Goal: Answer question/provide support: Share knowledge or assist other users

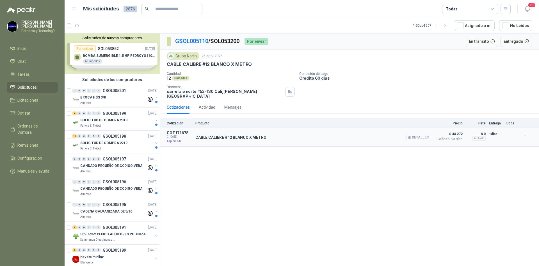
click at [415, 134] on button "Detalles" at bounding box center [418, 137] width 26 height 8
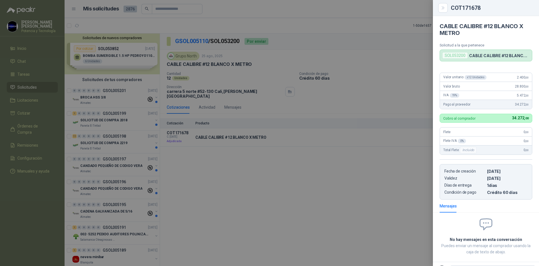
scroll to position [24, 0]
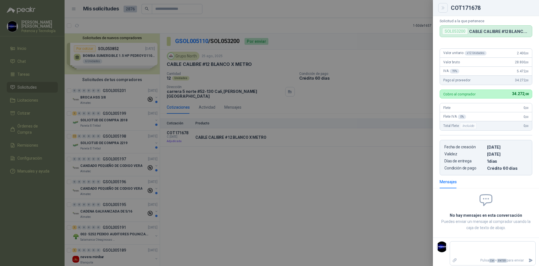
click at [446, 8] on button "Close" at bounding box center [444, 8] width 10 height 10
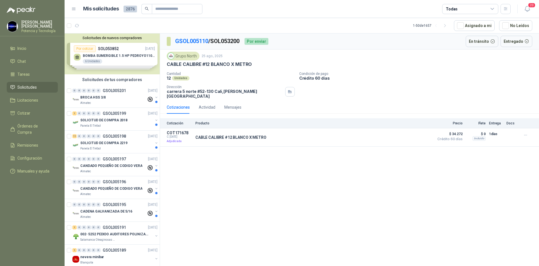
click at [42, 84] on li "Solicitudes" at bounding box center [32, 87] width 44 height 6
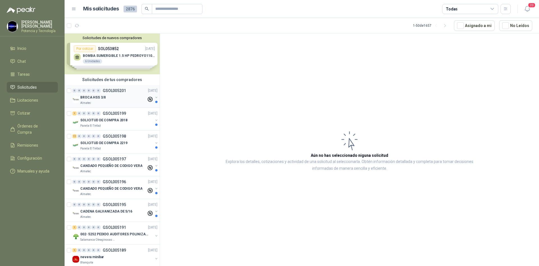
click at [108, 101] on div "Almatec" at bounding box center [113, 103] width 66 height 4
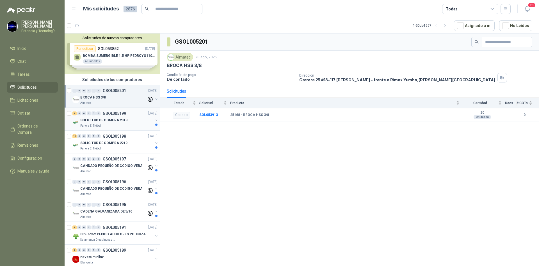
click at [114, 123] on p "SOLICITUD DE COMPRA 2018" at bounding box center [103, 119] width 47 height 5
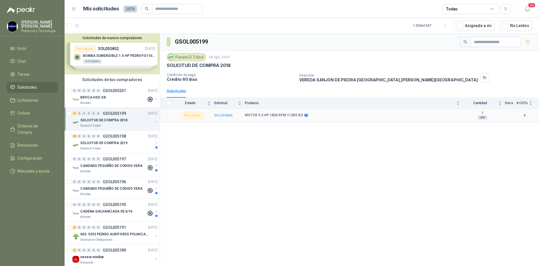
click at [226, 115] on b "SOL053866" at bounding box center [223, 115] width 19 height 4
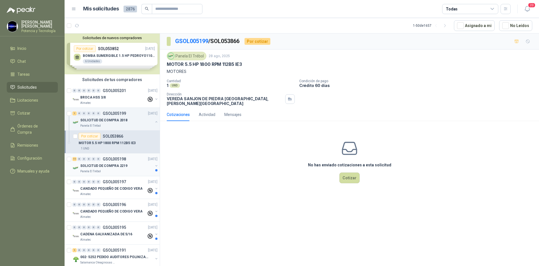
click at [121, 165] on p "SOLICITUD DE COMPRA 2219" at bounding box center [103, 165] width 47 height 5
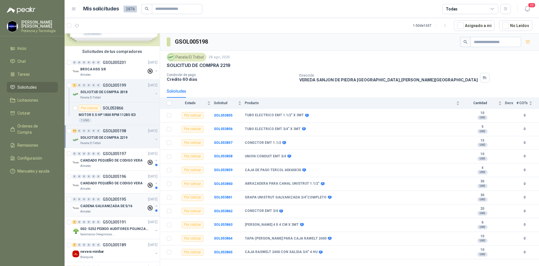
scroll to position [56, 0]
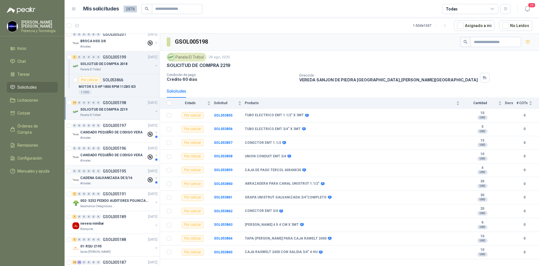
click at [101, 180] on p "CADENA GALVANIZADA DE 5/16" at bounding box center [106, 177] width 52 height 5
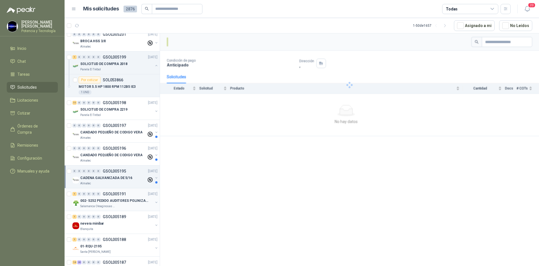
click at [106, 202] on p "002- 5252 PEDIDO AUDITORES POLINIZACIÓN" at bounding box center [115, 200] width 70 height 5
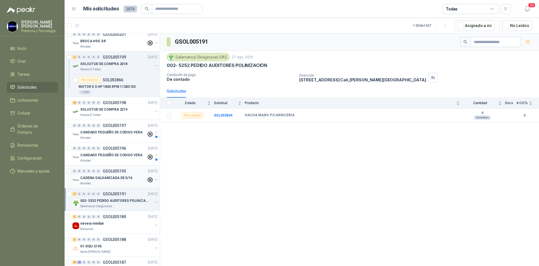
click at [103, 182] on div "Almatec" at bounding box center [113, 183] width 66 height 4
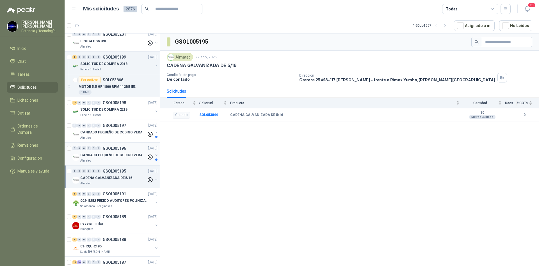
click at [106, 161] on div "Almatec" at bounding box center [113, 160] width 66 height 4
click at [98, 132] on p "CANDADO PEQUEÑO DE CODIGO VERA" at bounding box center [111, 132] width 62 height 5
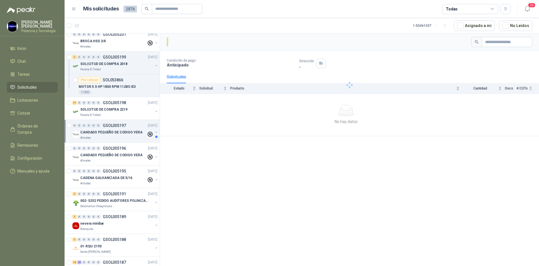
scroll to position [28, 0]
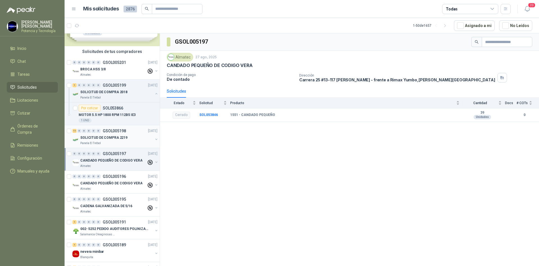
click at [101, 133] on div "11 0 0 0 0 0 GSOL005198 [DATE]" at bounding box center [115, 130] width 86 height 7
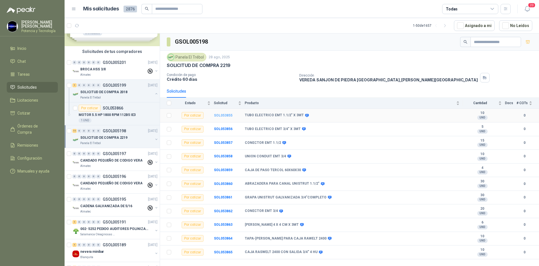
click at [222, 115] on b "SOL053855" at bounding box center [223, 115] width 19 height 4
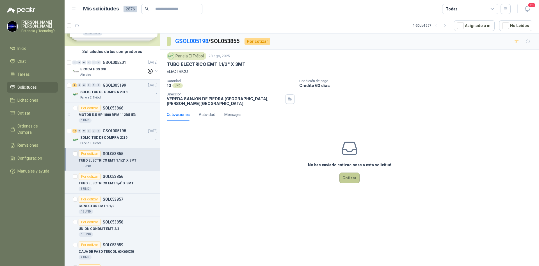
click at [345, 173] on button "Cotizar" at bounding box center [350, 177] width 20 height 11
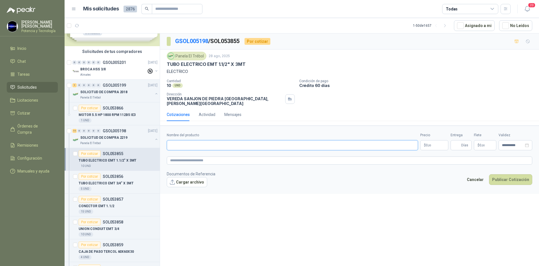
paste input "**********"
type input "**********"
click at [429, 143] on p "$ 0 ,00" at bounding box center [435, 145] width 28 height 10
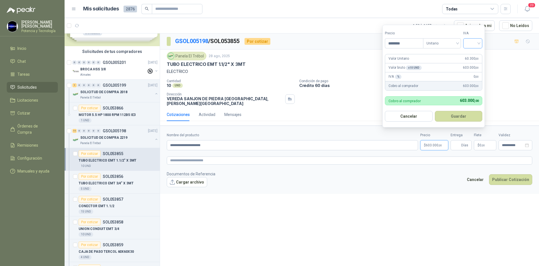
type input "********"
click at [475, 43] on input "search" at bounding box center [473, 42] width 12 height 8
click at [480, 53] on div "19%" at bounding box center [474, 54] width 17 height 9
click at [461, 140] on input "Entrega" at bounding box center [457, 145] width 6 height 10
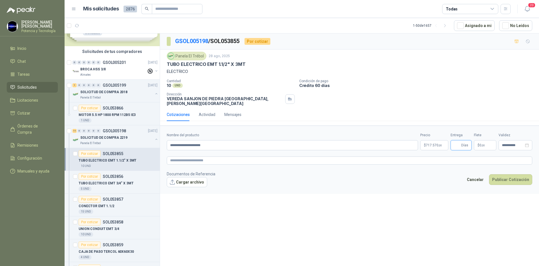
type input "*"
click at [479, 143] on span "$" at bounding box center [479, 144] width 2 height 3
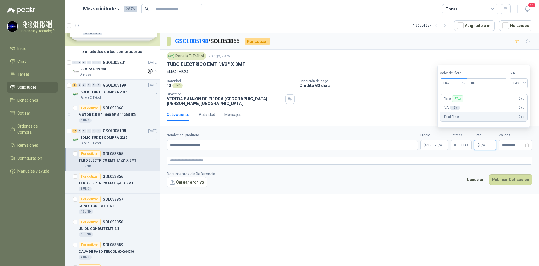
click at [453, 84] on span "Flex" at bounding box center [454, 83] width 21 height 8
click at [455, 105] on div "Incluido" at bounding box center [454, 104] width 19 height 6
click at [440, 144] on span ",00" at bounding box center [440, 145] width 3 height 3
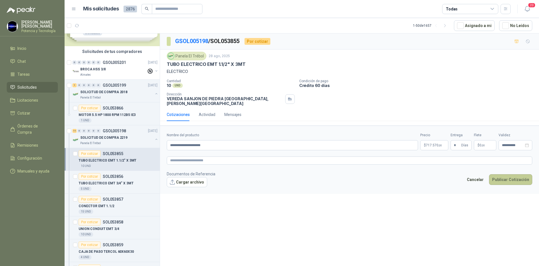
click at [510, 179] on button "Publicar Cotización" at bounding box center [510, 179] width 43 height 11
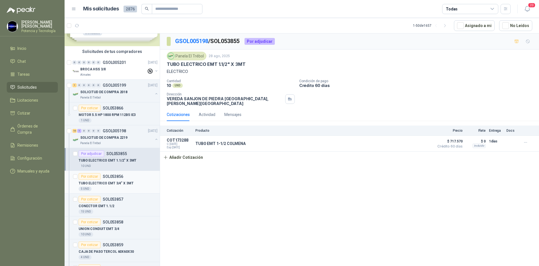
click at [118, 187] on div "5 UND" at bounding box center [118, 188] width 79 height 4
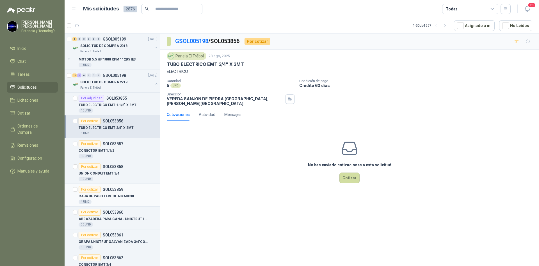
scroll to position [84, 0]
click at [344, 175] on button "Cotizar" at bounding box center [350, 177] width 20 height 11
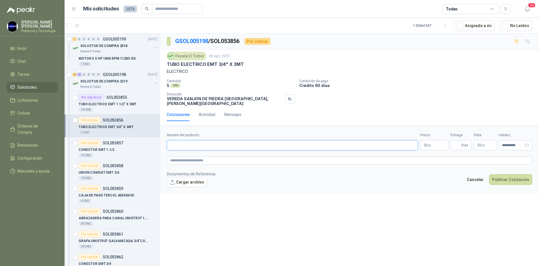
paste input "**********"
type input "**********"
click at [426, 144] on p "$ 0 ,00" at bounding box center [435, 145] width 28 height 10
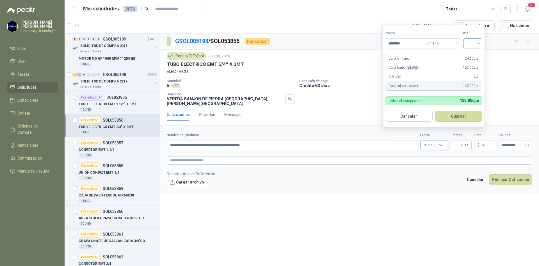
type input "********"
click at [472, 44] on input "search" at bounding box center [473, 42] width 12 height 8
click at [473, 53] on div "19%" at bounding box center [474, 55] width 10 height 6
click at [457, 144] on input "Entrega" at bounding box center [457, 145] width 6 height 10
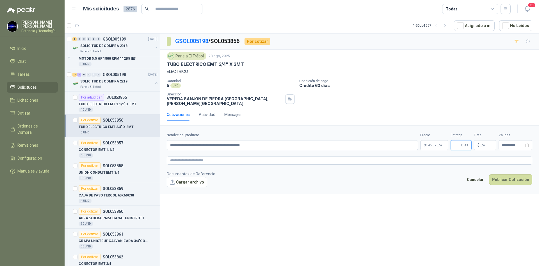
type input "*"
drag, startPoint x: 460, startPoint y: 143, endPoint x: 480, endPoint y: 133, distance: 23.2
click at [482, 144] on span ",00" at bounding box center [483, 145] width 3 height 3
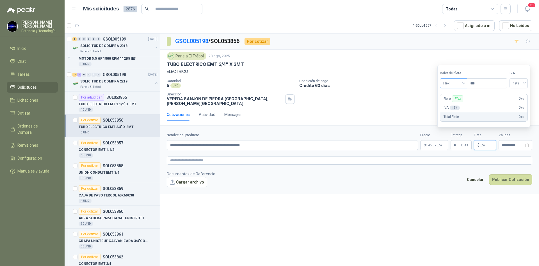
click at [451, 83] on span "Flex" at bounding box center [454, 83] width 21 height 8
click at [459, 103] on div "Incluido" at bounding box center [454, 104] width 19 height 6
click at [505, 143] on input "**********" at bounding box center [513, 145] width 22 height 4
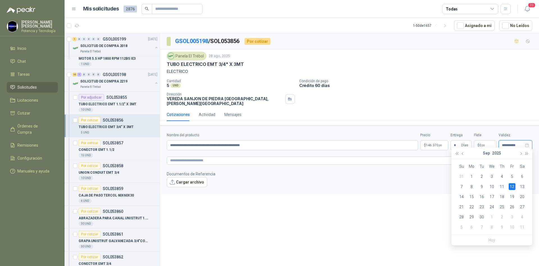
type input "**********"
click at [392, 200] on div "**********" at bounding box center [349, 150] width 379 height 234
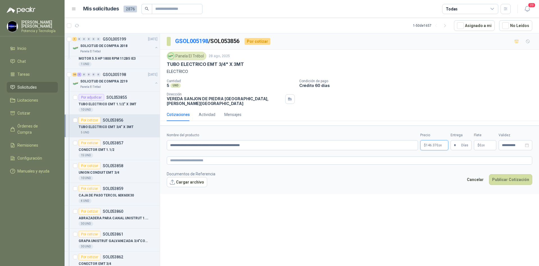
click at [423, 140] on p "$ 146.370 ,00" at bounding box center [435, 145] width 28 height 10
click at [507, 175] on button "Publicar Cotización" at bounding box center [510, 179] width 43 height 11
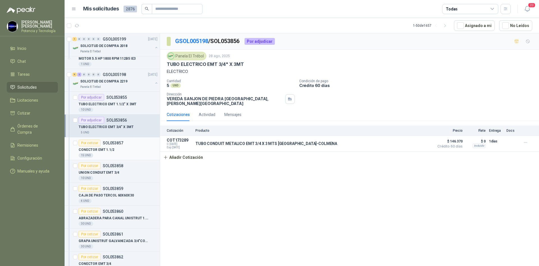
click at [113, 153] on div "15 UND" at bounding box center [118, 155] width 79 height 4
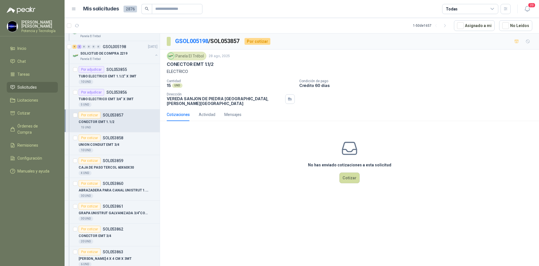
scroll to position [112, 0]
click at [349, 175] on button "Cotizar" at bounding box center [350, 177] width 20 height 11
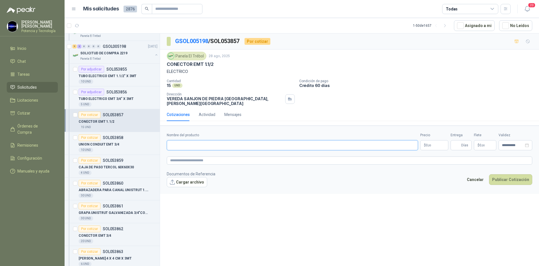
paste input "**********"
type input "**********"
click at [436, 143] on p "$ 0 ,00" at bounding box center [435, 145] width 28 height 10
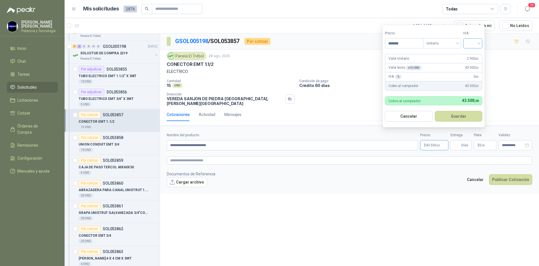
type input "*******"
click at [475, 40] on input "search" at bounding box center [473, 42] width 12 height 8
click at [480, 55] on div "19%" at bounding box center [474, 54] width 17 height 9
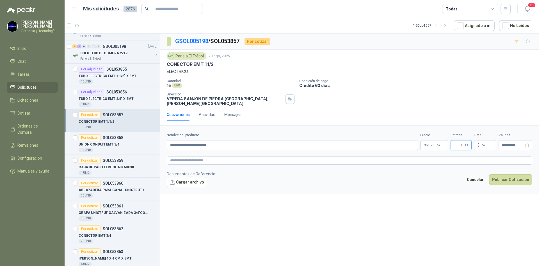
click at [459, 140] on input "Entrega" at bounding box center [457, 145] width 6 height 10
type input "*"
click at [430, 143] on span "51.765 ,00" at bounding box center [433, 144] width 14 height 3
click at [502, 176] on button "Publicar Cotización" at bounding box center [510, 179] width 43 height 11
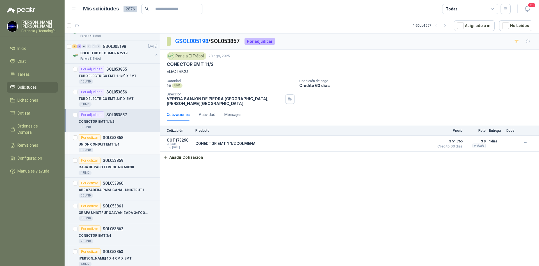
click at [107, 144] on p "UNION CONDUIT EMT 3/4" at bounding box center [99, 144] width 40 height 5
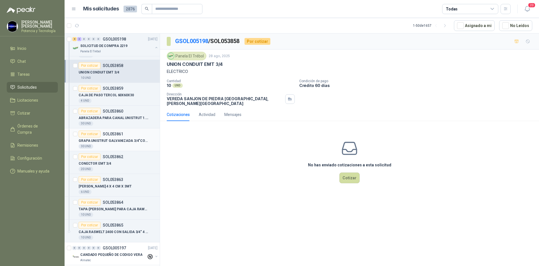
scroll to position [169, 0]
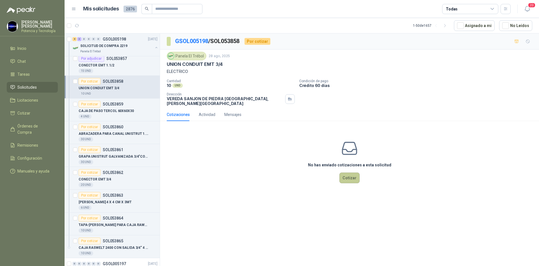
click at [352, 173] on button "Cotizar" at bounding box center [350, 177] width 20 height 11
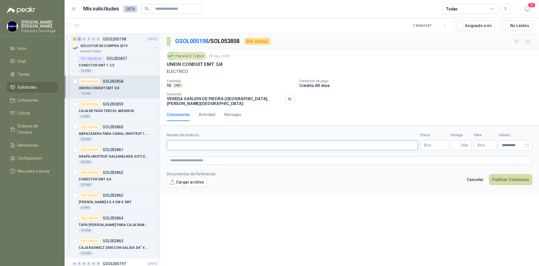
drag, startPoint x: 245, startPoint y: 135, endPoint x: 248, endPoint y: 137, distance: 3.5
paste input "**********"
type input "**********"
click at [434, 144] on p "$ 0 ,00" at bounding box center [435, 145] width 28 height 10
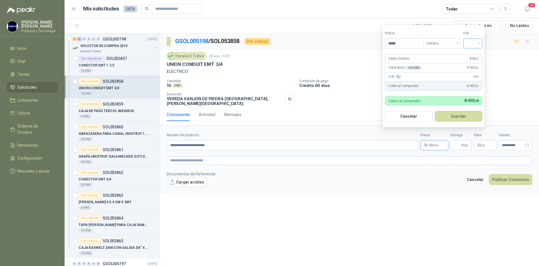
type input "*****"
click at [470, 46] on input "search" at bounding box center [473, 42] width 12 height 8
click at [476, 51] on div "19%" at bounding box center [474, 54] width 17 height 9
click at [461, 140] on input "Entrega" at bounding box center [457, 145] width 6 height 10
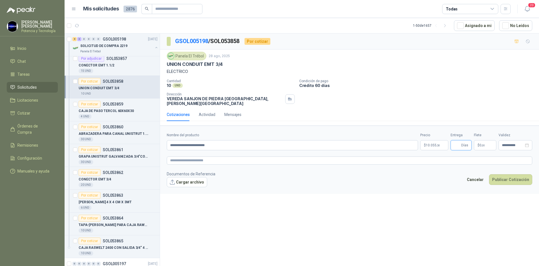
type input "*"
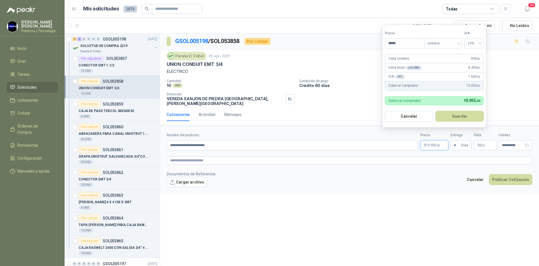
click at [443, 142] on p "$ 10.055 ,50" at bounding box center [435, 145] width 28 height 10
click at [491, 174] on div "Cancelar Publicar Cotización" at bounding box center [498, 180] width 69 height 13
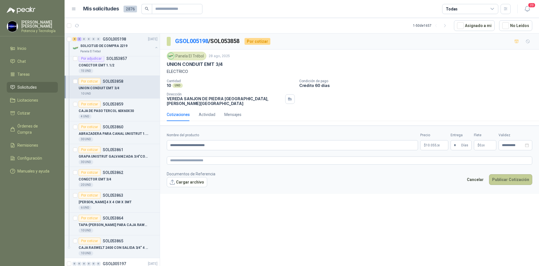
click at [500, 175] on button "Publicar Cotización" at bounding box center [510, 179] width 43 height 11
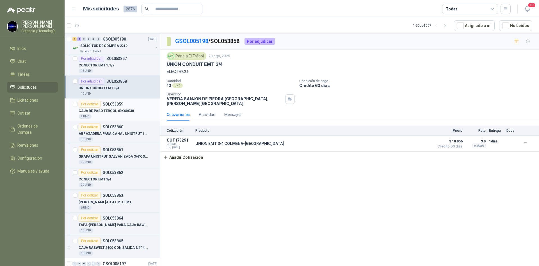
click at [105, 108] on p "CAJA DE PASO TERCOL 60X60X30" at bounding box center [106, 110] width 55 height 5
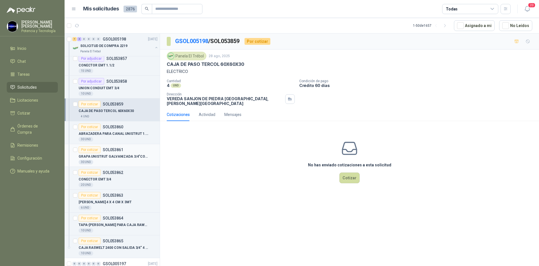
scroll to position [197, 0]
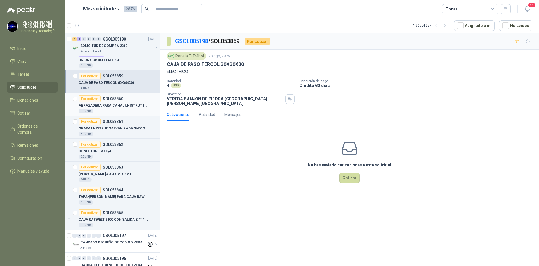
click at [104, 104] on p "ABRAZADERA PARA CANAL UNISTRUT 1.1/2"" at bounding box center [114, 105] width 70 height 5
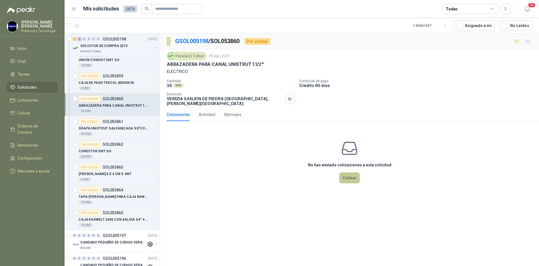
click at [353, 175] on button "Cotizar" at bounding box center [350, 177] width 20 height 11
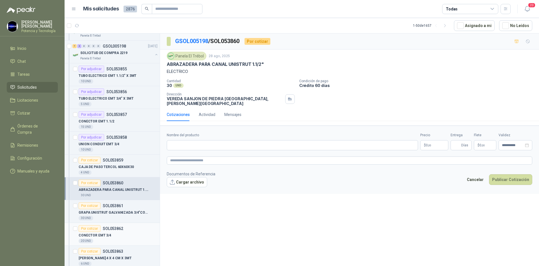
scroll to position [112, 0]
click at [119, 76] on p "TUBO ELECTRICO EMT 1.1/2" X 3MT" at bounding box center [108, 75] width 58 height 5
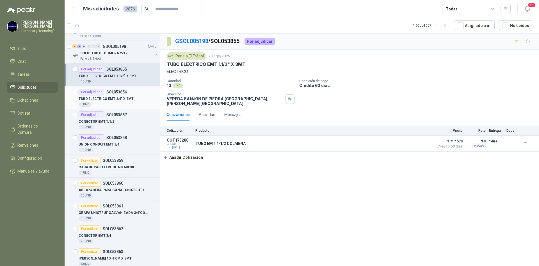
click at [120, 97] on p "TUBO ELECTRICO EMT 3/4" X 3MT" at bounding box center [106, 98] width 55 height 5
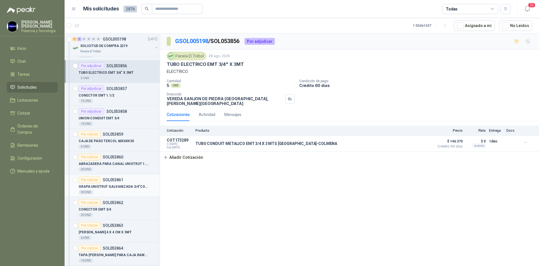
scroll to position [140, 0]
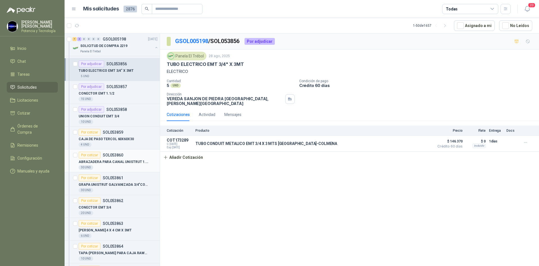
click at [118, 165] on div "30 UND" at bounding box center [118, 167] width 79 height 4
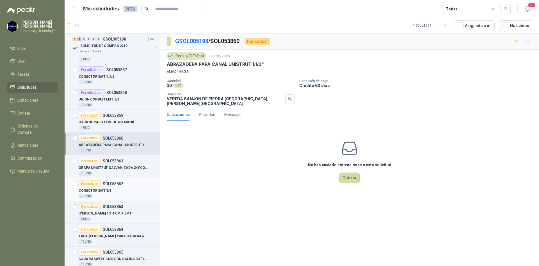
scroll to position [169, 0]
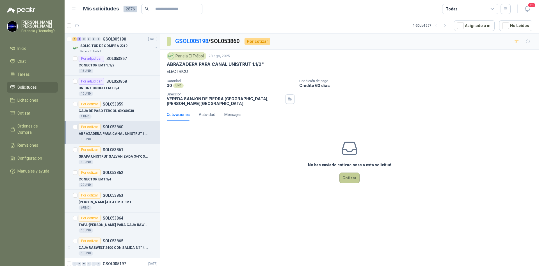
click at [345, 174] on button "Cotizar" at bounding box center [350, 177] width 20 height 11
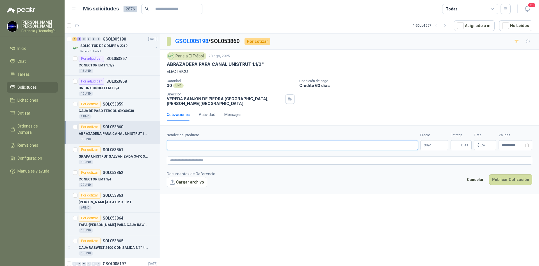
paste input "**********"
type input "**********"
click at [434, 142] on p "$ 0 ,00" at bounding box center [435, 145] width 28 height 10
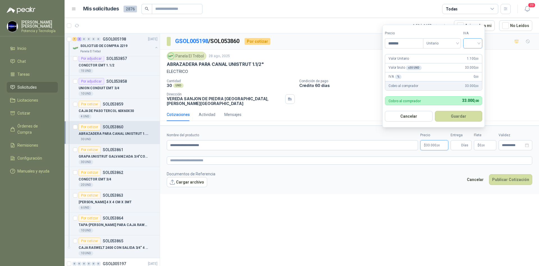
type input "*******"
click at [475, 43] on input "search" at bounding box center [473, 42] width 12 height 8
click at [474, 53] on div "19%" at bounding box center [474, 55] width 10 height 6
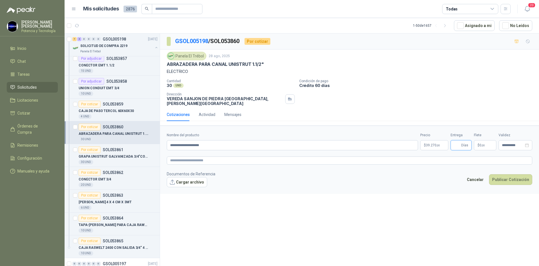
click at [458, 142] on input "Entrega" at bounding box center [457, 145] width 6 height 10
type input "*"
click at [482, 144] on span ",00" at bounding box center [483, 145] width 3 height 3
click at [445, 89] on section "Valor del flete Flex Precio *** IVA 19% Flete Flex 0 ,00 IVA 19 % 0 ,00 Total F…" at bounding box center [484, 96] width 93 height 63
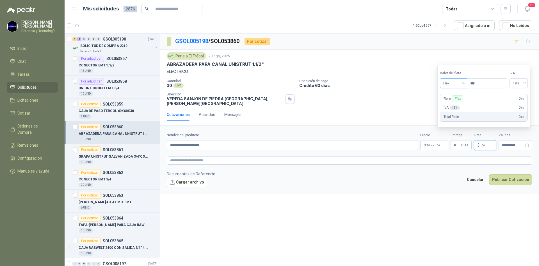
click at [446, 86] on span "Flex" at bounding box center [454, 83] width 21 height 8
click at [456, 103] on div "Incluido" at bounding box center [454, 104] width 19 height 6
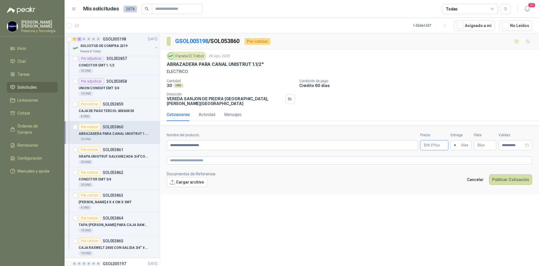
click at [438, 144] on span ",00" at bounding box center [438, 145] width 3 height 3
click at [500, 174] on button "Publicar Cotización" at bounding box center [510, 179] width 43 height 11
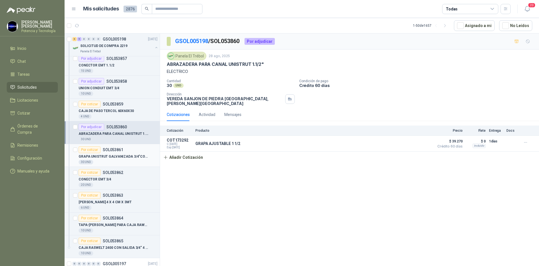
click at [105, 162] on div "30 UND" at bounding box center [118, 162] width 79 height 4
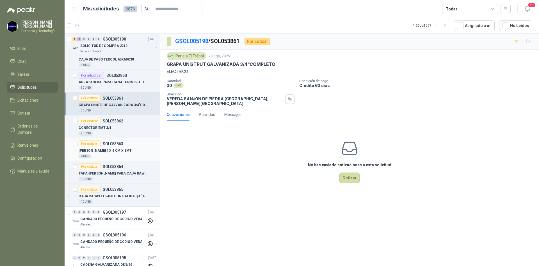
scroll to position [225, 0]
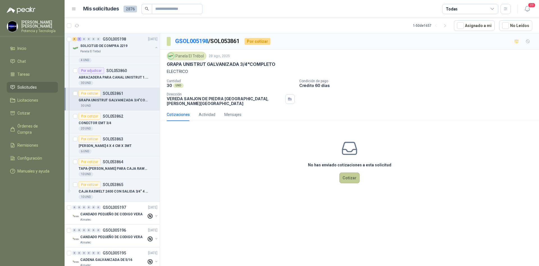
click at [346, 172] on button "Cotizar" at bounding box center [350, 177] width 20 height 11
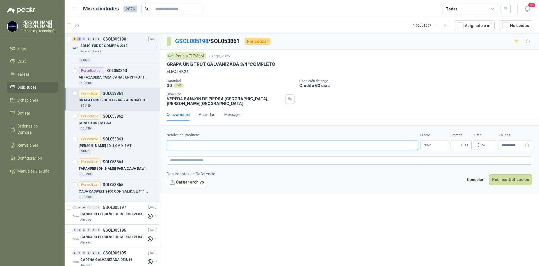
paste input "**********"
type input "**********"
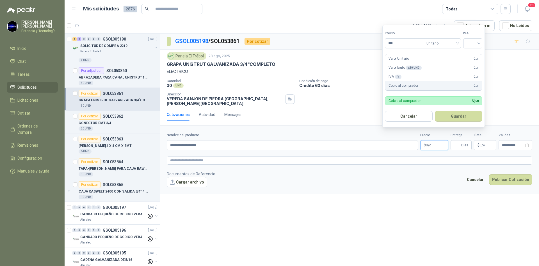
click at [434, 140] on p "$ 0 ,00" at bounding box center [435, 145] width 28 height 10
click at [478, 47] on span at bounding box center [473, 43] width 12 height 10
type input "*****"
click at [479, 52] on div "19%" at bounding box center [474, 55] width 10 height 6
click at [462, 140] on span "Días" at bounding box center [461, 145] width 21 height 10
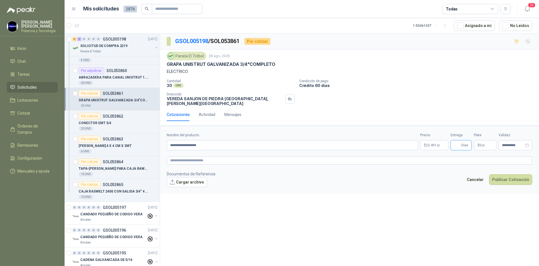
click at [457, 140] on input "Entrega" at bounding box center [457, 145] width 6 height 10
type input "*"
click at [482, 140] on p "$ 0 ,00" at bounding box center [485, 145] width 22 height 10
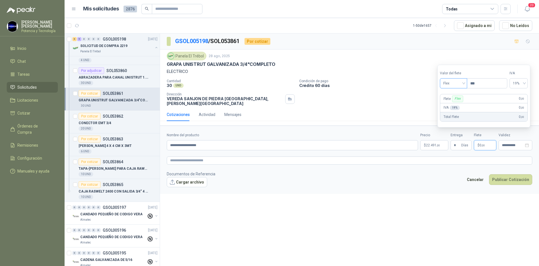
click at [458, 81] on span "Flex" at bounding box center [454, 83] width 21 height 8
click at [457, 105] on div "Incluido" at bounding box center [454, 104] width 19 height 6
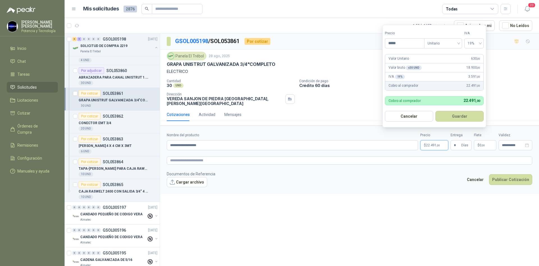
click at [434, 140] on p "$ 22.491 ,00" at bounding box center [435, 145] width 28 height 10
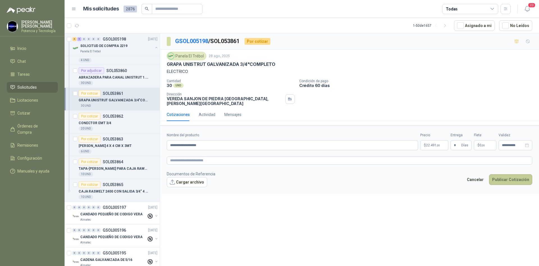
click at [496, 174] on button "Publicar Cotización" at bounding box center [510, 179] width 43 height 11
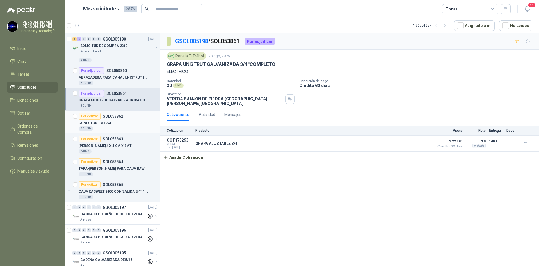
click at [107, 123] on p "CONECTOR EMT 3/4" at bounding box center [95, 122] width 33 height 5
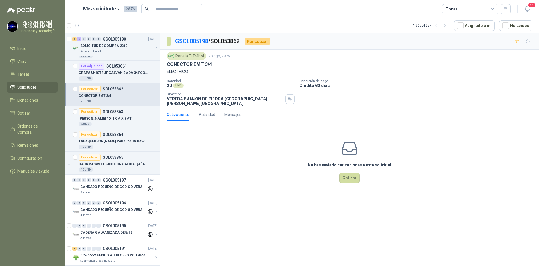
scroll to position [253, 0]
click at [349, 174] on button "Cotizar" at bounding box center [350, 177] width 20 height 11
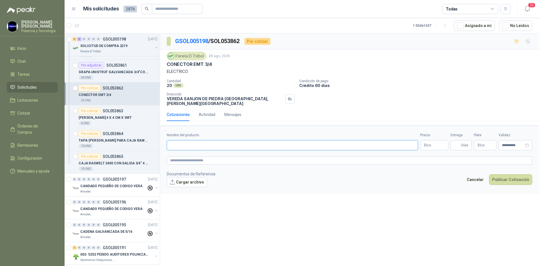
paste input "**********"
type input "**********"
click at [427, 140] on p "$ 0 ,00" at bounding box center [435, 145] width 28 height 10
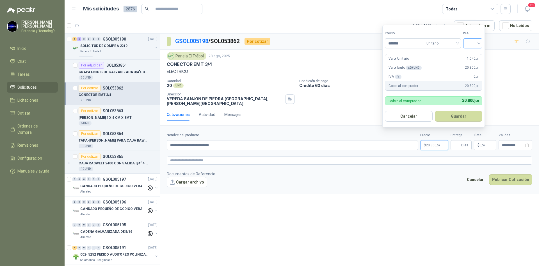
type input "*******"
click at [471, 43] on input "search" at bounding box center [473, 42] width 12 height 8
click at [478, 51] on div "19%" at bounding box center [474, 54] width 17 height 9
click at [459, 142] on input "Entrega" at bounding box center [457, 145] width 6 height 10
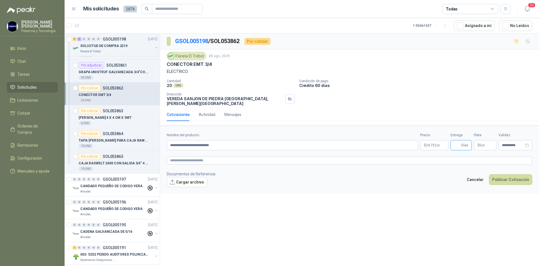
type input "*"
click at [479, 143] on span "$" at bounding box center [479, 144] width 2 height 3
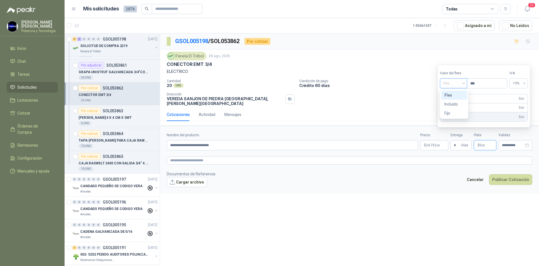
click at [444, 87] on span "Flex" at bounding box center [454, 83] width 21 height 8
drag, startPoint x: 454, startPoint y: 102, endPoint x: 530, endPoint y: 144, distance: 86.8
click at [454, 103] on div "Incluido" at bounding box center [454, 104] width 19 height 6
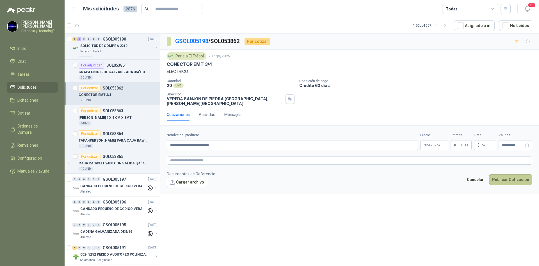
click at [510, 174] on button "Publicar Cotización" at bounding box center [510, 179] width 43 height 11
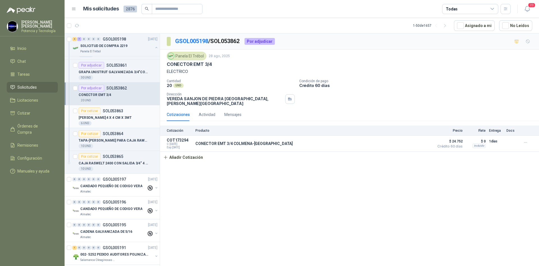
click at [106, 122] on div "6 UND" at bounding box center [118, 123] width 79 height 4
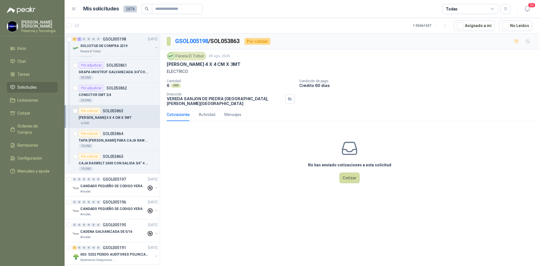
click at [119, 121] on div "[PERSON_NAME] 4 X 4 CM X 3MT" at bounding box center [118, 117] width 79 height 7
click at [350, 172] on button "Cotizar" at bounding box center [350, 177] width 20 height 11
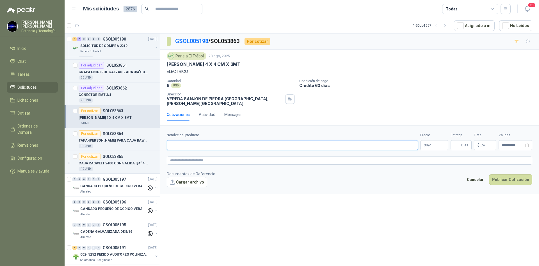
paste input "**********"
type input "**********"
click at [440, 144] on p "$ 0 ,00" at bounding box center [435, 145] width 28 height 10
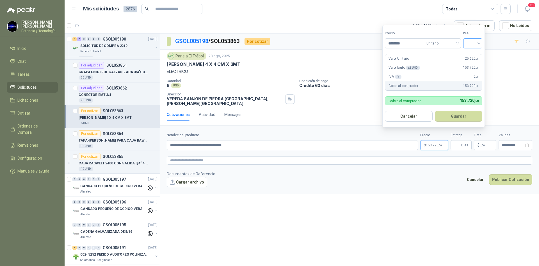
type input "********"
click at [470, 43] on input "search" at bounding box center [473, 42] width 12 height 8
click at [474, 55] on div "19%" at bounding box center [474, 55] width 10 height 6
click at [459, 141] on input "Entrega" at bounding box center [457, 145] width 6 height 10
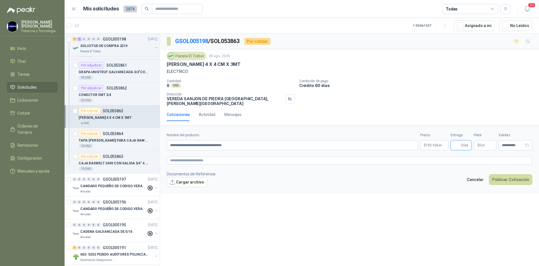
type input "*"
drag, startPoint x: 482, startPoint y: 141, endPoint x: 476, endPoint y: 129, distance: 13.1
click at [480, 143] on span "0 ,00" at bounding box center [482, 144] width 5 height 3
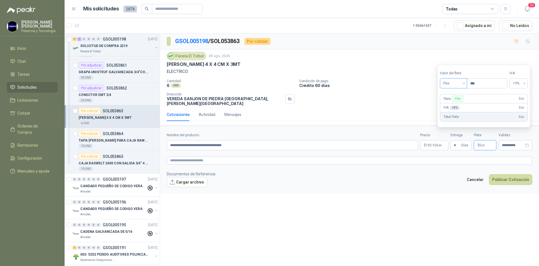
click at [453, 86] on span "Flex" at bounding box center [454, 83] width 21 height 8
click at [458, 104] on div "Incluido" at bounding box center [454, 104] width 19 height 6
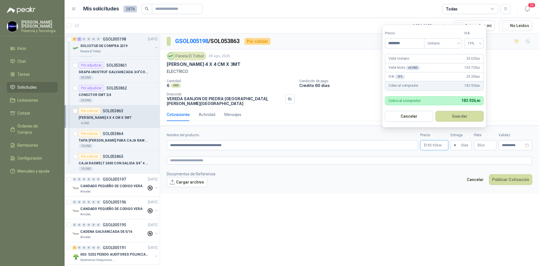
click at [435, 140] on p "$ 182.926 ,80" at bounding box center [435, 145] width 28 height 10
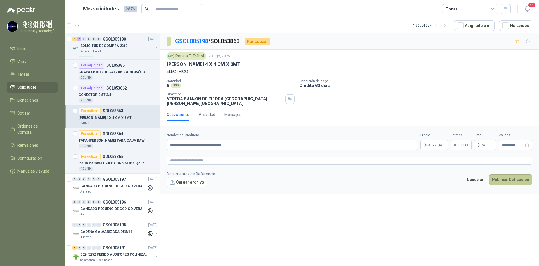
click at [502, 174] on button "Publicar Cotización" at bounding box center [510, 179] width 43 height 11
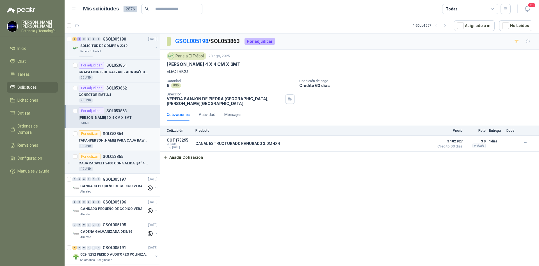
click at [110, 150] on article "Por cotizar SOL053864 TAPA-[PERSON_NAME] PARA CAJA RAWELT 2400 10 UND" at bounding box center [112, 139] width 95 height 23
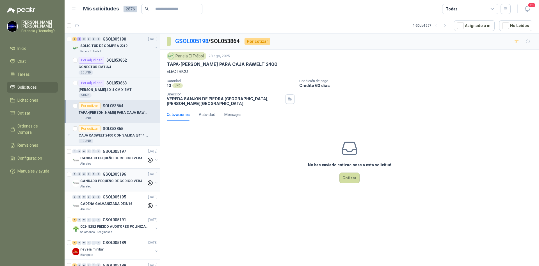
scroll to position [281, 0]
click at [355, 172] on button "Cotizar" at bounding box center [350, 177] width 20 height 11
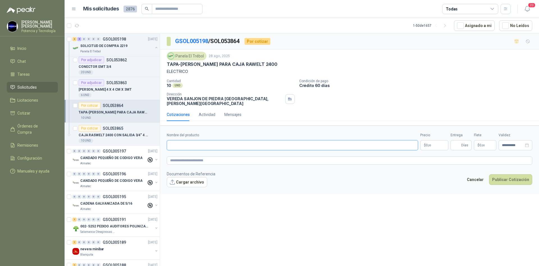
paste input "**********"
type input "**********"
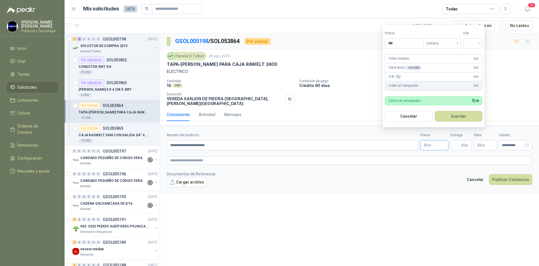
click at [428, 140] on p "$ 0 ,00" at bounding box center [435, 145] width 28 height 10
click at [469, 47] on span at bounding box center [473, 43] width 12 height 10
type input "*******"
click at [476, 56] on div "19%" at bounding box center [474, 55] width 10 height 6
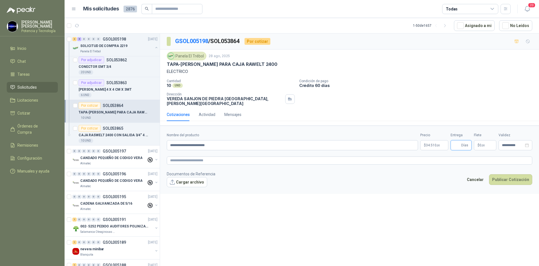
click at [460, 140] on input "Entrega" at bounding box center [457, 145] width 6 height 10
type input "*"
click at [486, 142] on p "$ 0 ,00" at bounding box center [485, 145] width 22 height 10
click at [452, 88] on span at bounding box center [454, 83] width 21 height 10
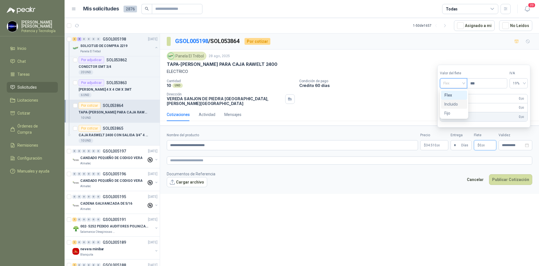
click at [459, 100] on div "Incluido" at bounding box center [454, 103] width 26 height 9
click at [439, 144] on span ",00" at bounding box center [438, 145] width 3 height 3
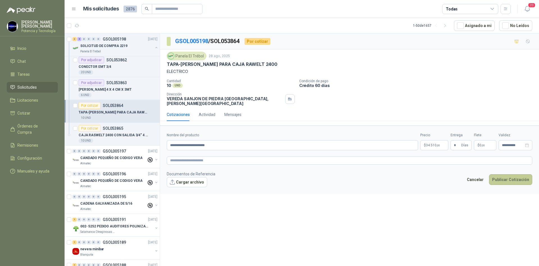
click at [498, 174] on button "Publicar Cotización" at bounding box center [510, 179] width 43 height 11
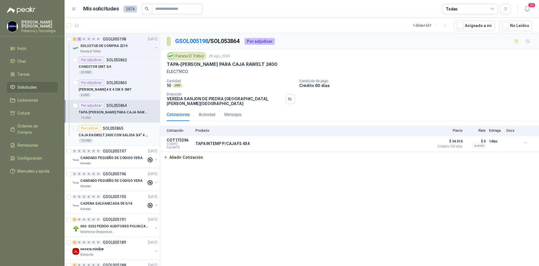
click at [107, 139] on div "10 UND" at bounding box center [118, 140] width 79 height 4
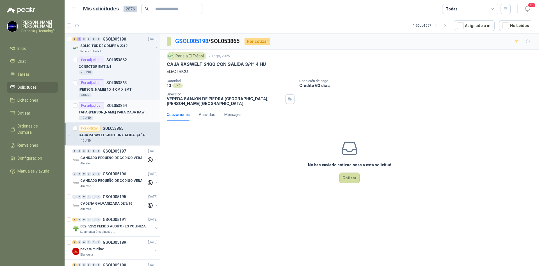
click at [108, 113] on p "TAPA-[PERSON_NAME] PARA CAJA RAWELT 2400" at bounding box center [114, 112] width 70 height 5
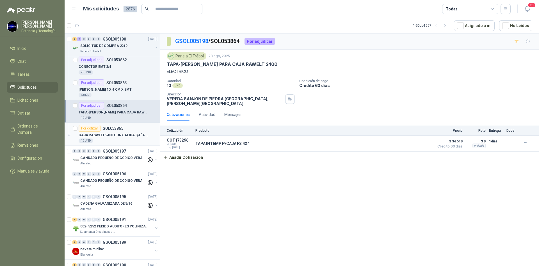
click at [108, 135] on p "CAJA RASWELT 2400 CON SALIDA 3/4” 4 HU" at bounding box center [114, 134] width 70 height 5
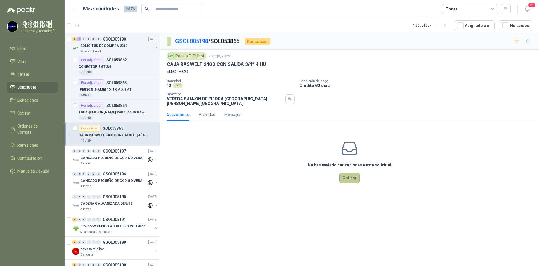
click at [344, 174] on button "Cotizar" at bounding box center [350, 177] width 20 height 11
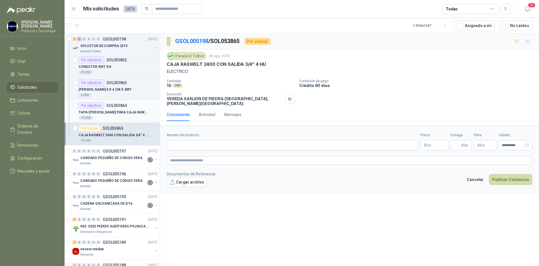
click at [112, 107] on p "SOL053864" at bounding box center [116, 105] width 21 height 4
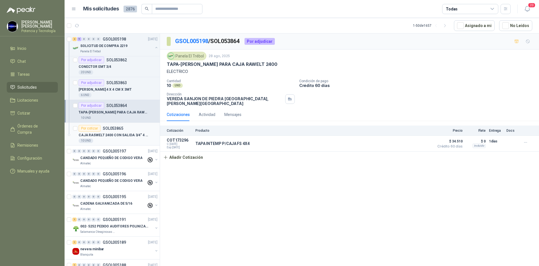
click at [114, 137] on p "CAJA RASWELT 2400 CON SALIDA 3/4” 4 HU" at bounding box center [114, 134] width 70 height 5
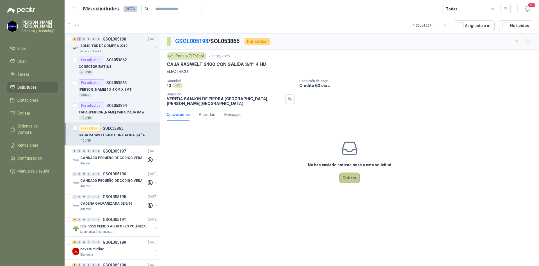
click at [346, 172] on button "Cotizar" at bounding box center [350, 177] width 20 height 11
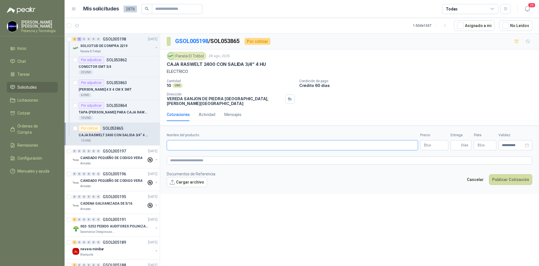
paste input "**********"
type input "**********"
click at [439, 143] on p "$ 0 ,00" at bounding box center [435, 145] width 28 height 10
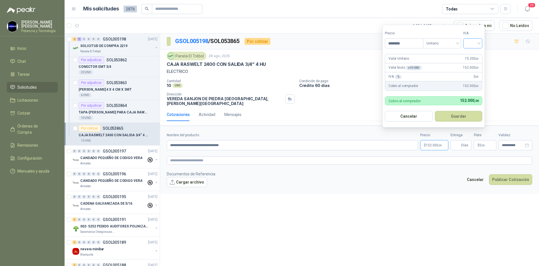
type input "********"
click at [477, 42] on input "search" at bounding box center [473, 42] width 12 height 8
click at [476, 51] on div "19%" at bounding box center [474, 54] width 17 height 9
click at [459, 140] on input "Entrega" at bounding box center [457, 145] width 6 height 10
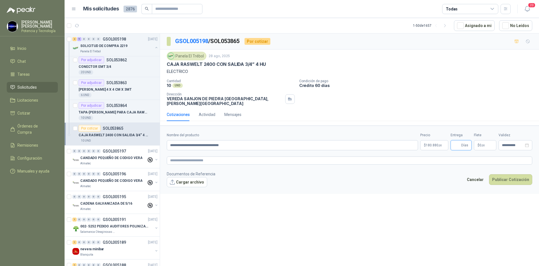
type input "*"
click at [482, 140] on p "$ 0 ,00" at bounding box center [485, 145] width 22 height 10
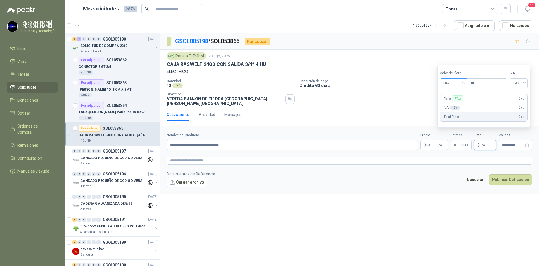
click at [457, 85] on span "Flex" at bounding box center [454, 83] width 21 height 8
click at [458, 101] on div "Incluido" at bounding box center [454, 104] width 19 height 6
click at [434, 144] on p "$ 180.880 ,00" at bounding box center [435, 145] width 28 height 10
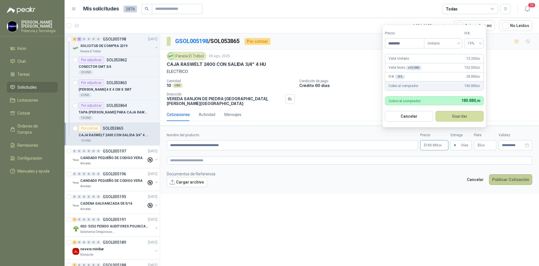
click at [505, 174] on button "Publicar Cotización" at bounding box center [510, 179] width 43 height 11
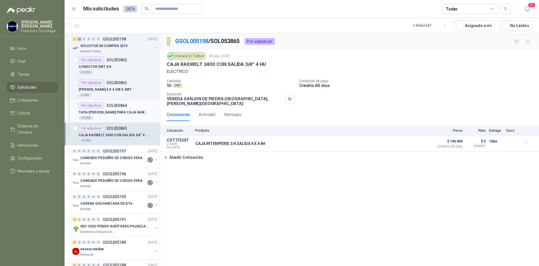
click at [103, 116] on div "10 UND" at bounding box center [118, 117] width 79 height 4
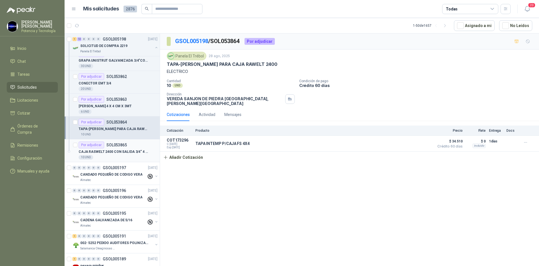
scroll to position [253, 0]
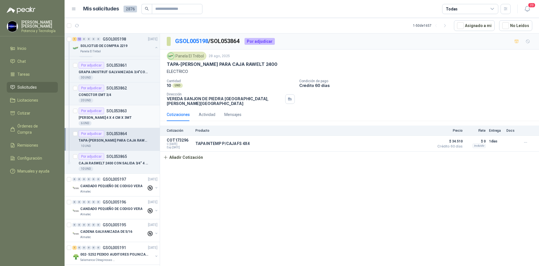
click at [116, 122] on div "6 UND" at bounding box center [118, 123] width 79 height 4
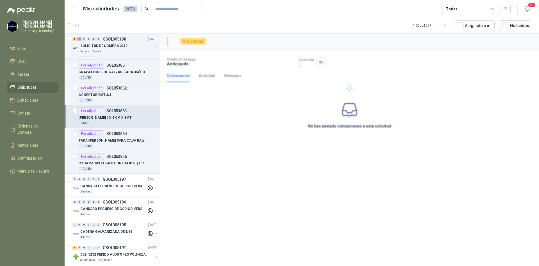
scroll to position [225, 0]
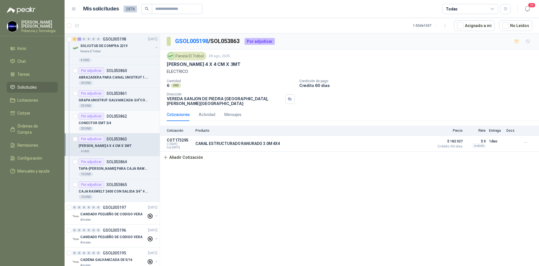
click at [117, 123] on div "CONECTOR EMT 3/4" at bounding box center [118, 122] width 79 height 7
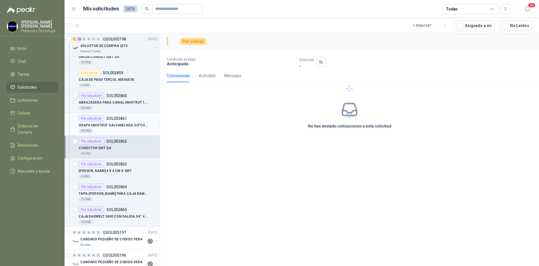
scroll to position [197, 0]
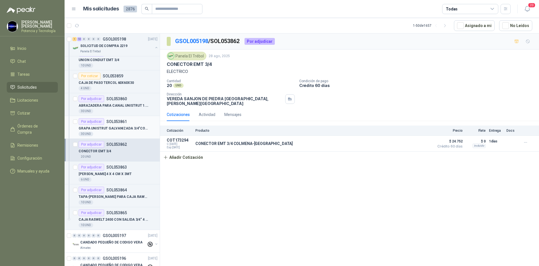
click at [125, 130] on p "GRAPA UNISTRUT GALVANIZADA 3/4"COMPLETO" at bounding box center [114, 128] width 70 height 5
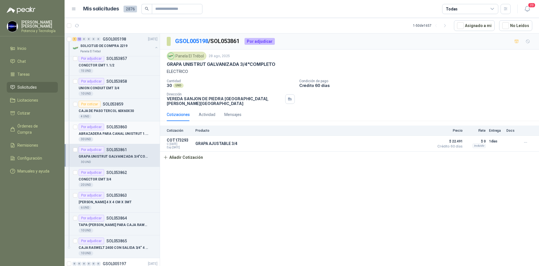
click at [123, 140] on div "30 UND" at bounding box center [118, 139] width 79 height 4
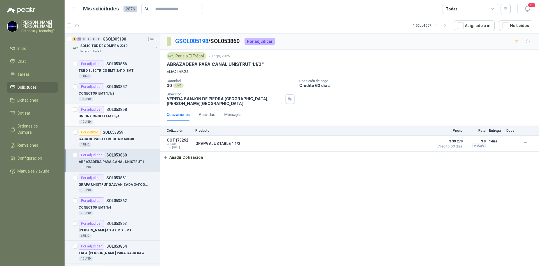
click at [119, 120] on div "10 UND" at bounding box center [118, 121] width 79 height 4
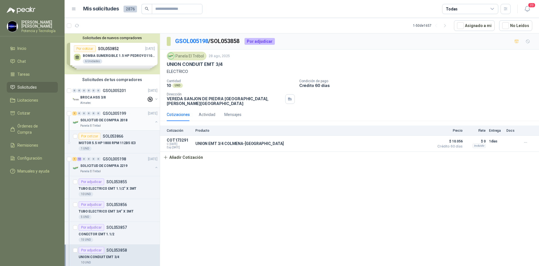
click at [106, 118] on p "SOLICITUD DE COMPRA 2018" at bounding box center [103, 119] width 47 height 5
